Goal: Information Seeking & Learning: Learn about a topic

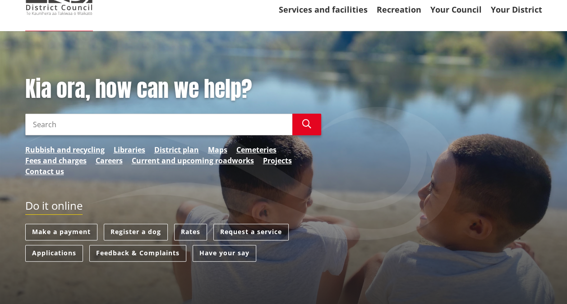
scroll to position [45, 0]
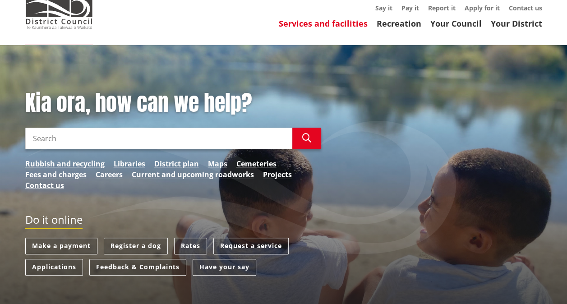
click at [333, 20] on link "Services and facilities" at bounding box center [323, 23] width 89 height 11
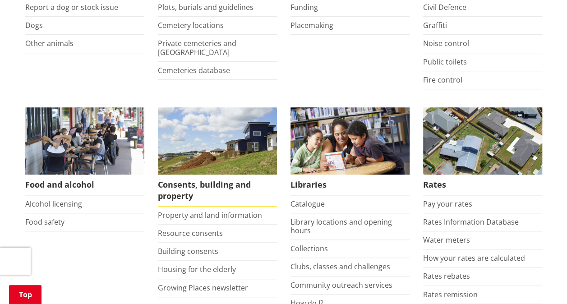
scroll to position [316, 0]
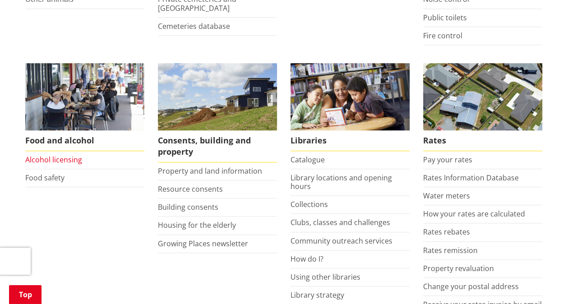
click at [55, 159] on link "Alcohol licensing" at bounding box center [53, 160] width 57 height 10
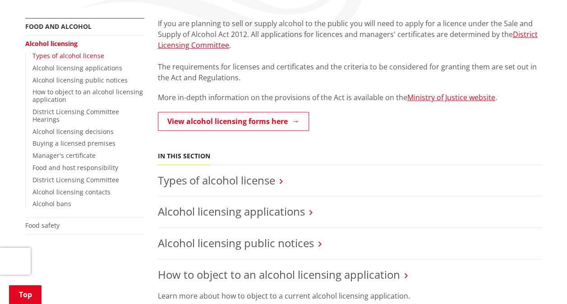
scroll to position [135, 0]
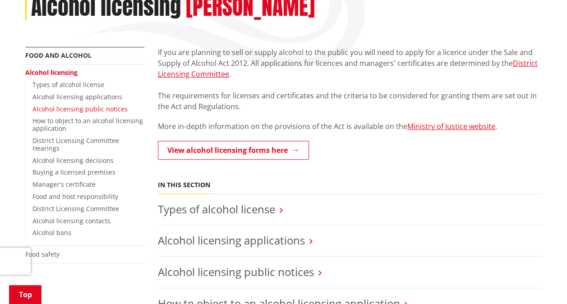
click at [55, 107] on link "Alcohol licensing public notices" at bounding box center [79, 109] width 95 height 9
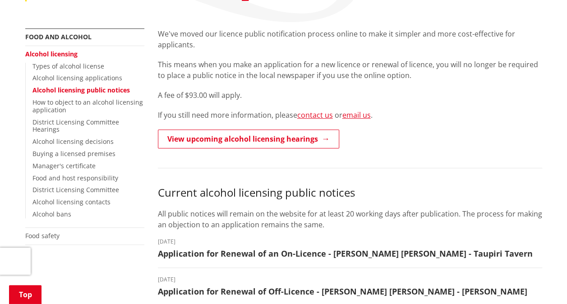
scroll to position [135, 0]
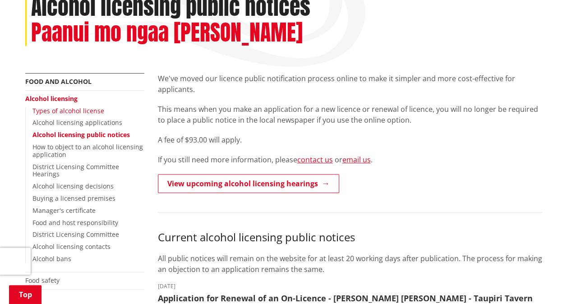
click at [79, 111] on link "Types of alcohol license" at bounding box center [68, 110] width 72 height 9
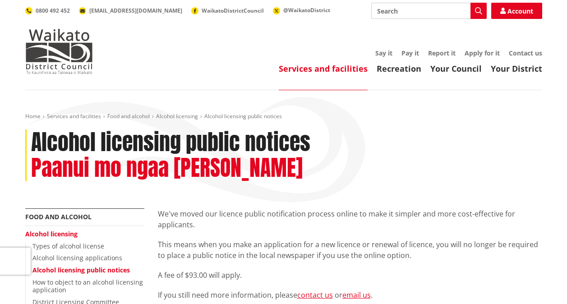
scroll to position [135, 0]
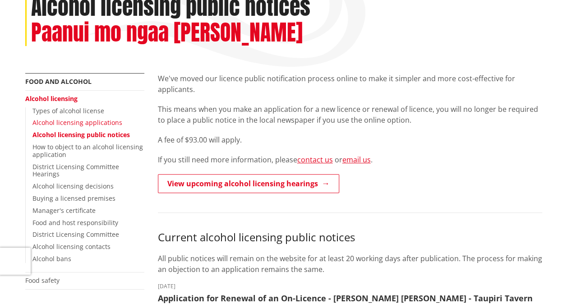
click at [65, 120] on link "Alcohol licensing applications" at bounding box center [77, 122] width 90 height 9
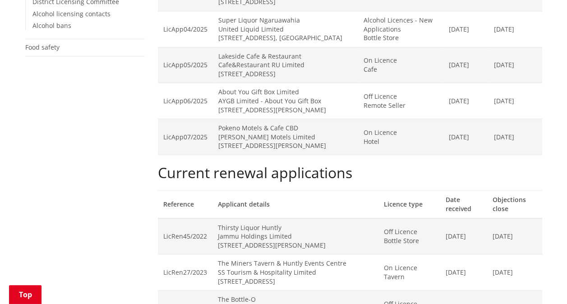
scroll to position [406, 0]
